Goal: Transaction & Acquisition: Purchase product/service

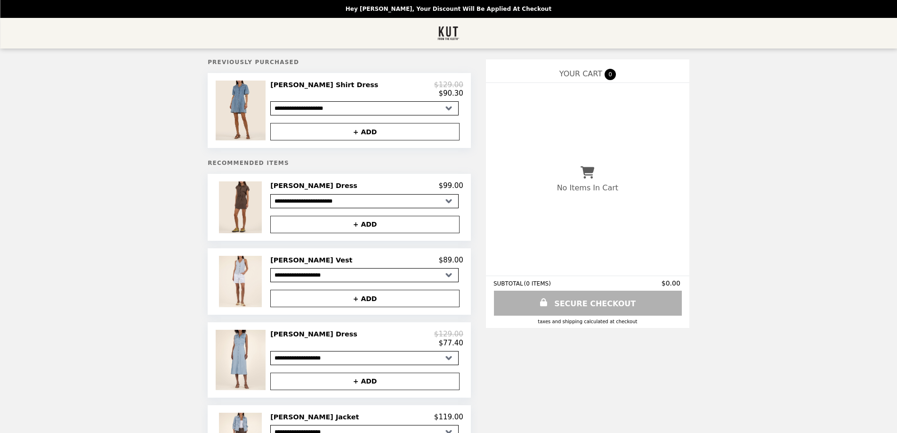
select select "**********"
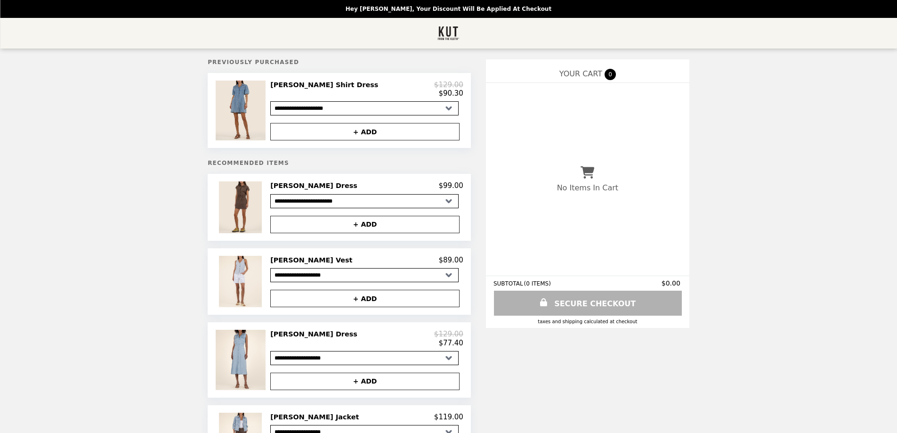
select select "**********"
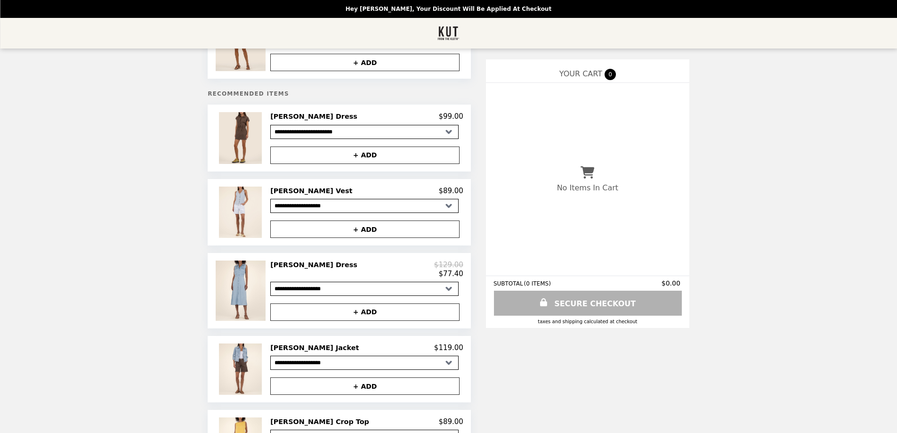
scroll to position [94, 0]
